Goal: Task Accomplishment & Management: Manage account settings

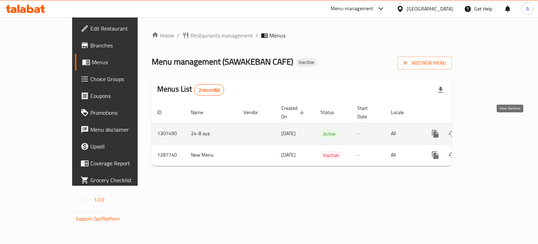
click at [489, 130] on icon "enhanced table" at bounding box center [486, 133] width 6 height 6
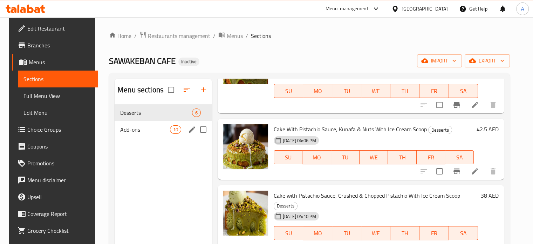
click at [127, 133] on span "Add-ons" at bounding box center [145, 129] width 50 height 8
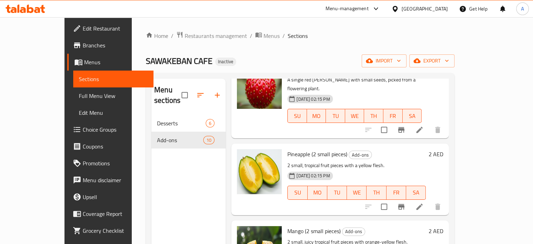
drag, startPoint x: 30, startPoint y: 61, endPoint x: 74, endPoint y: 88, distance: 51.8
click at [84, 61] on span "Menus" at bounding box center [116, 62] width 64 height 8
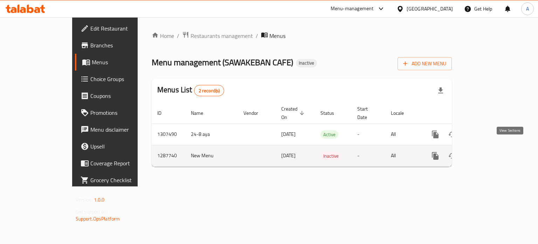
click at [490, 151] on icon "enhanced table" at bounding box center [486, 155] width 8 height 8
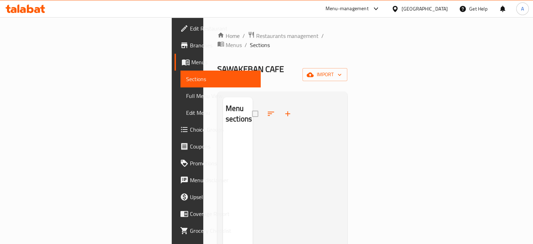
click at [191, 64] on span "Menus" at bounding box center [223, 62] width 64 height 8
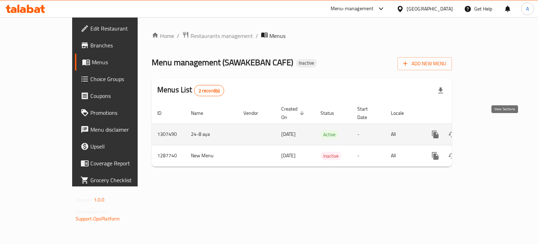
click at [490, 130] on icon "enhanced table" at bounding box center [486, 134] width 8 height 8
